Goal: Task Accomplishment & Management: Manage account settings

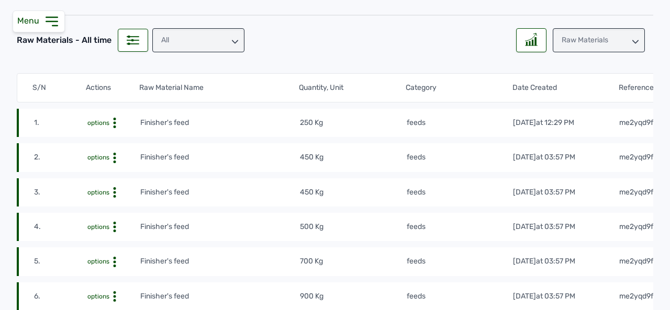
scroll to position [91, 0]
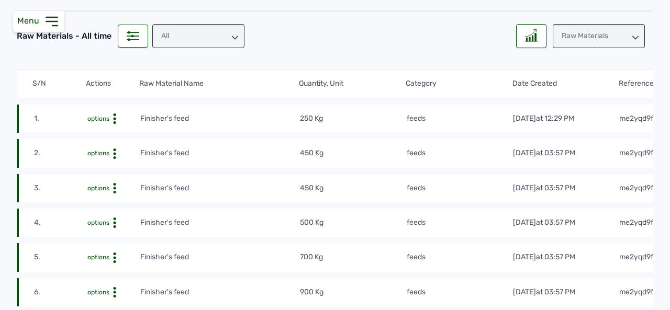
click at [632, 37] on icon at bounding box center [635, 38] width 6 height 6
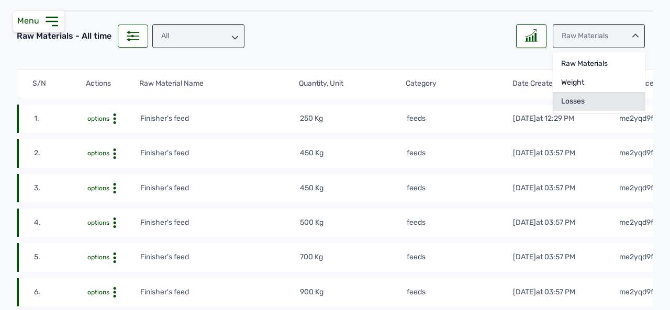
click at [570, 98] on div "Losses" at bounding box center [599, 101] width 92 height 19
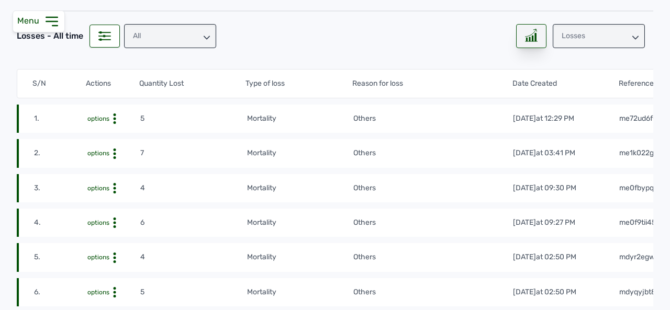
click at [526, 34] on icon at bounding box center [531, 35] width 13 height 13
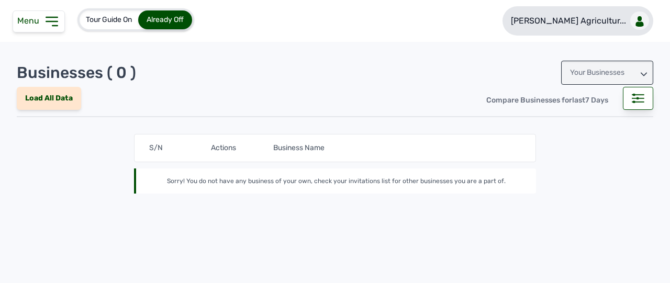
click at [641, 21] on div at bounding box center [639, 21] width 19 height 18
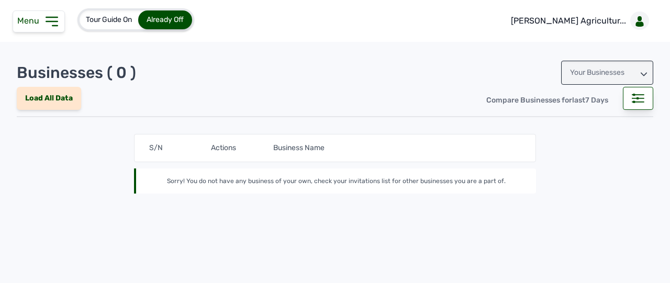
click at [641, 72] on icon at bounding box center [644, 74] width 6 height 6
click at [641, 72] on icon at bounding box center [644, 72] width 6 height 6
click at [641, 72] on icon at bounding box center [644, 74] width 6 height 6
click at [593, 115] on div "Invitations" at bounding box center [607, 119] width 92 height 19
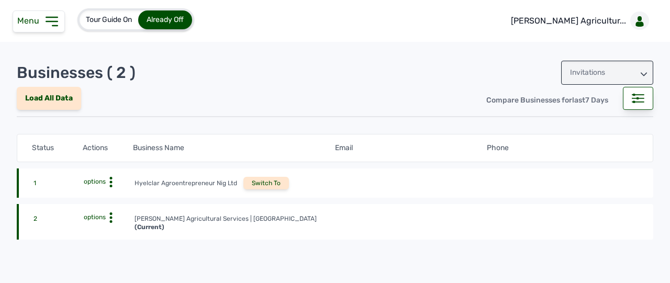
click at [262, 181] on div "Switch To" at bounding box center [266, 183] width 46 height 13
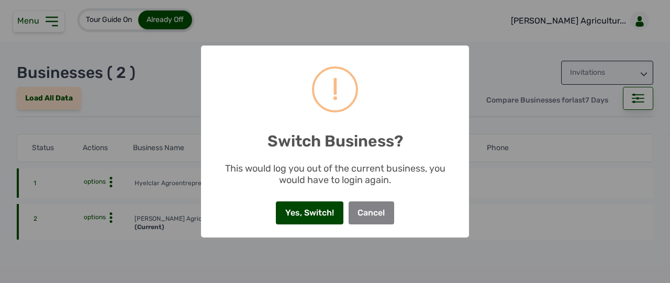
click at [304, 211] on button "Yes, Switch!" at bounding box center [309, 212] width 67 height 23
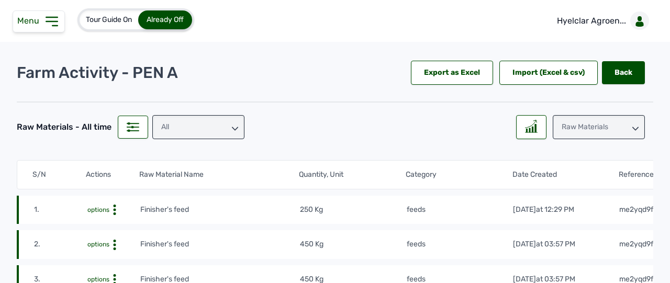
click at [609, 132] on div "Raw Materials" at bounding box center [599, 127] width 92 height 24
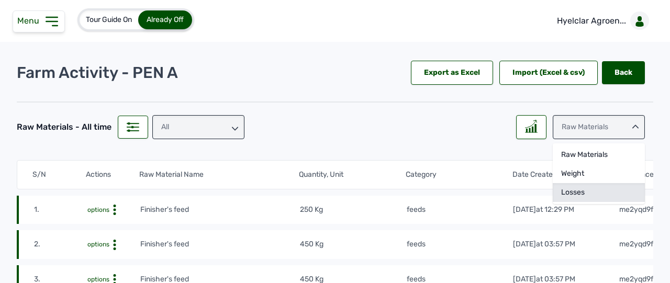
click at [586, 189] on div "Losses" at bounding box center [599, 192] width 92 height 19
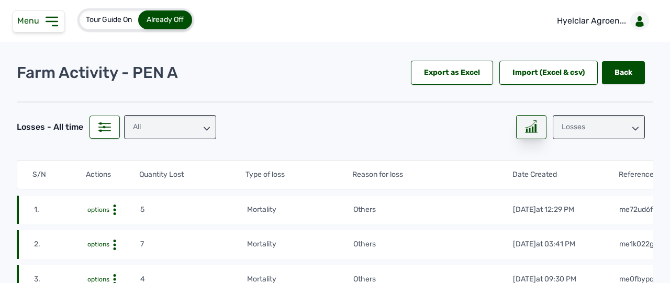
click at [532, 129] on rect at bounding box center [532, 129] width 1 height 5
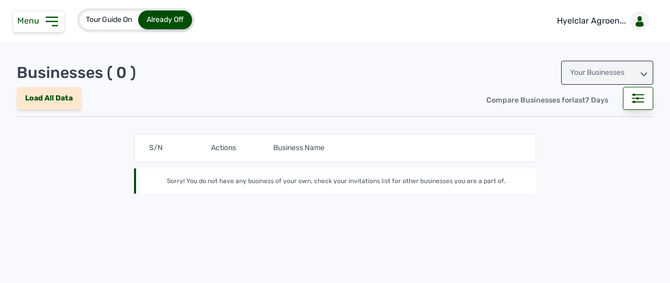
click at [50, 17] on icon at bounding box center [51, 21] width 11 height 8
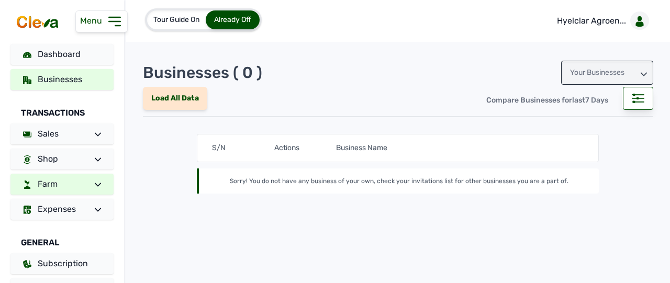
click at [95, 182] on icon at bounding box center [98, 185] width 6 height 6
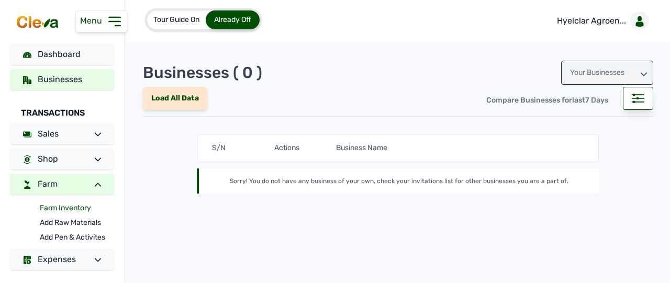
click at [81, 209] on link "Farm Inventory" at bounding box center [77, 208] width 74 height 15
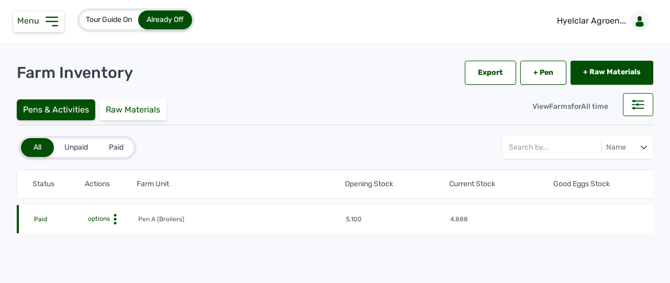
click at [114, 216] on icon at bounding box center [115, 219] width 10 height 10
click at [102, 234] on div "Farm Activities" at bounding box center [99, 235] width 74 height 13
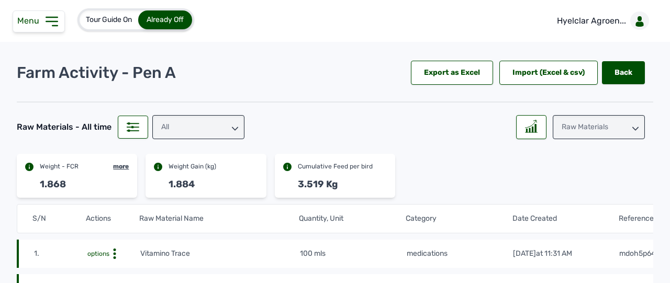
click at [235, 127] on icon at bounding box center [235, 129] width 6 height 6
click at [235, 127] on icon at bounding box center [235, 127] width 6 height 4
click at [632, 127] on icon at bounding box center [635, 129] width 6 height 6
click at [583, 191] on div "Losses" at bounding box center [599, 192] width 92 height 19
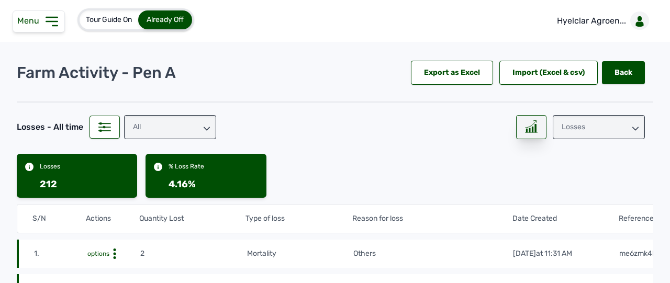
click at [529, 128] on rect at bounding box center [529, 130] width 1 height 4
